Goal: Navigation & Orientation: Find specific page/section

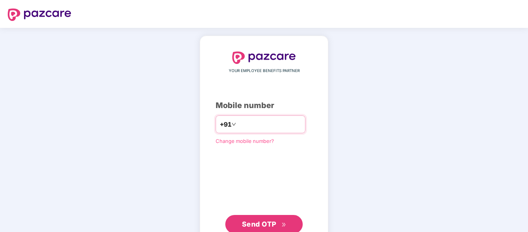
click at [243, 128] on input "number" at bounding box center [270, 124] width 64 height 12
type input "**********"
click at [260, 221] on span "Send OTP" at bounding box center [259, 224] width 34 height 8
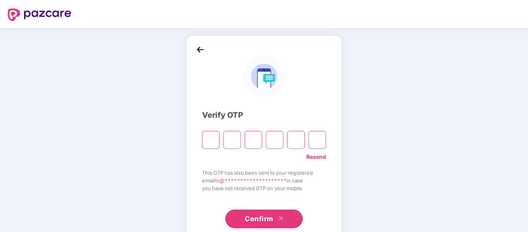
paste input "*"
type input "*"
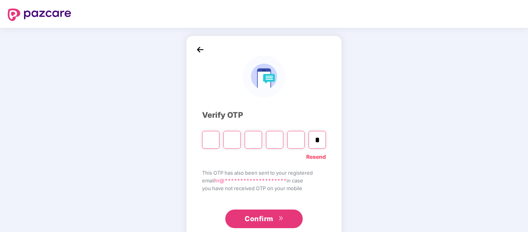
type input "*"
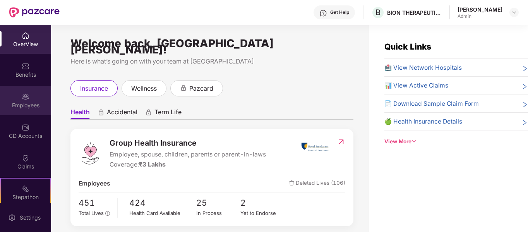
click at [27, 100] on img at bounding box center [26, 97] width 8 height 8
